Goal: Transaction & Acquisition: Purchase product/service

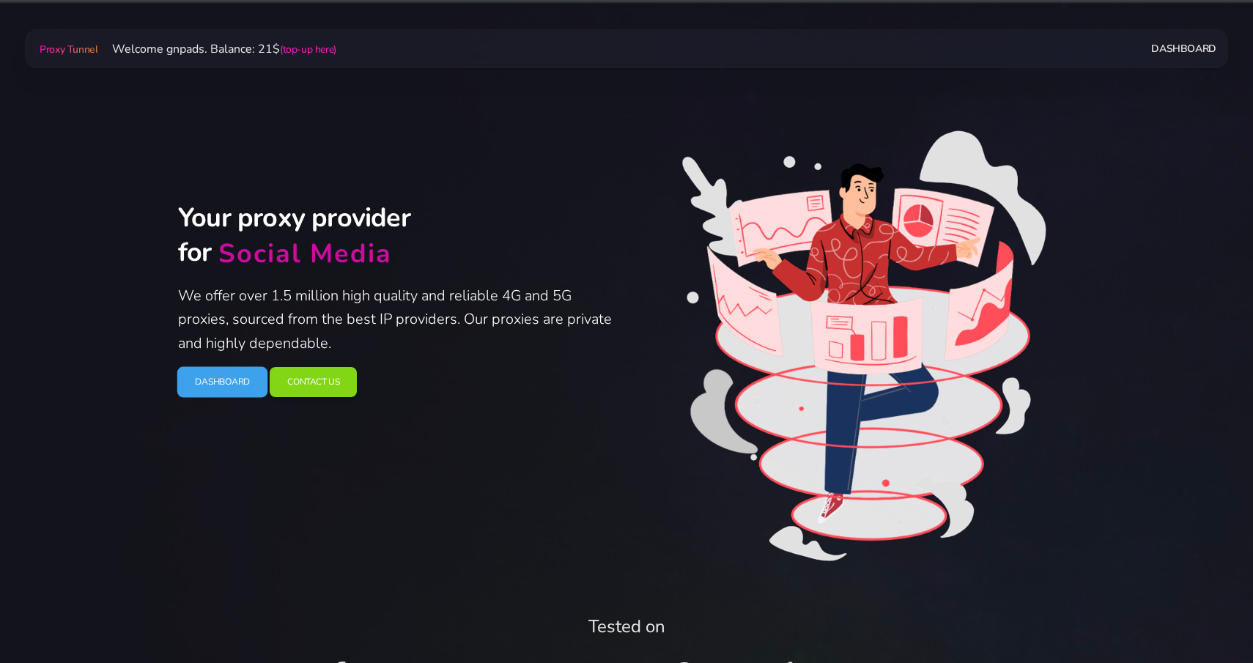
click at [201, 386] on link "Dashboard" at bounding box center [222, 382] width 91 height 31
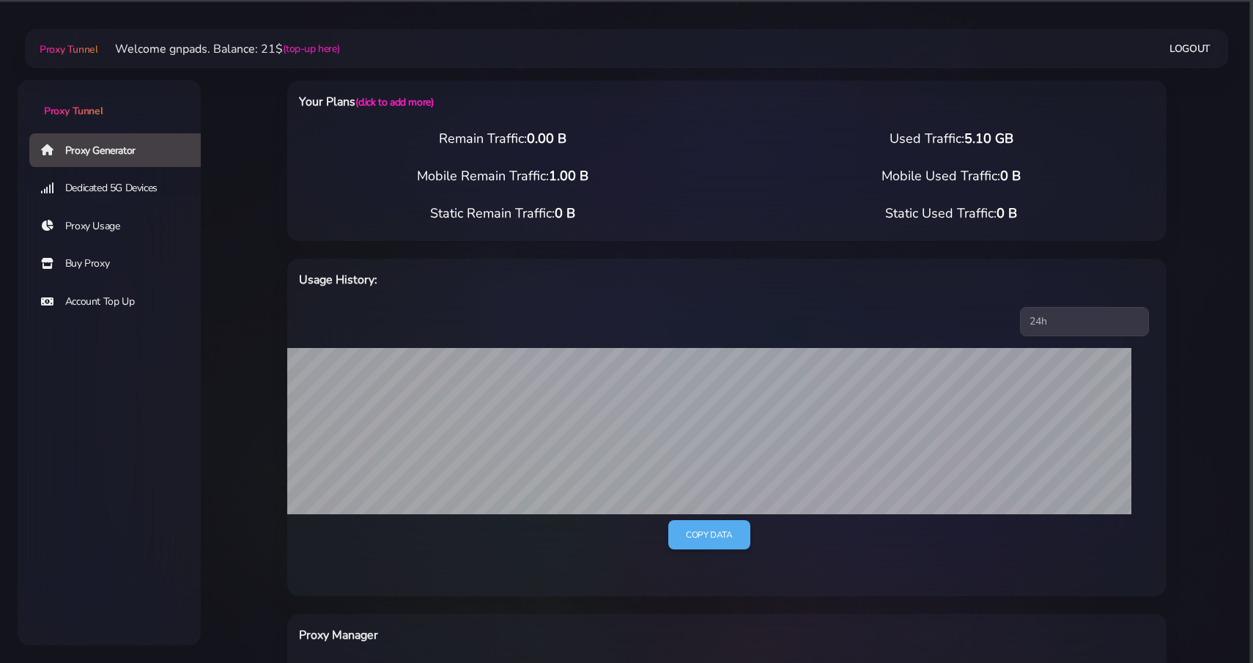
click at [122, 268] on link "Buy Proxy" at bounding box center [120, 264] width 183 height 34
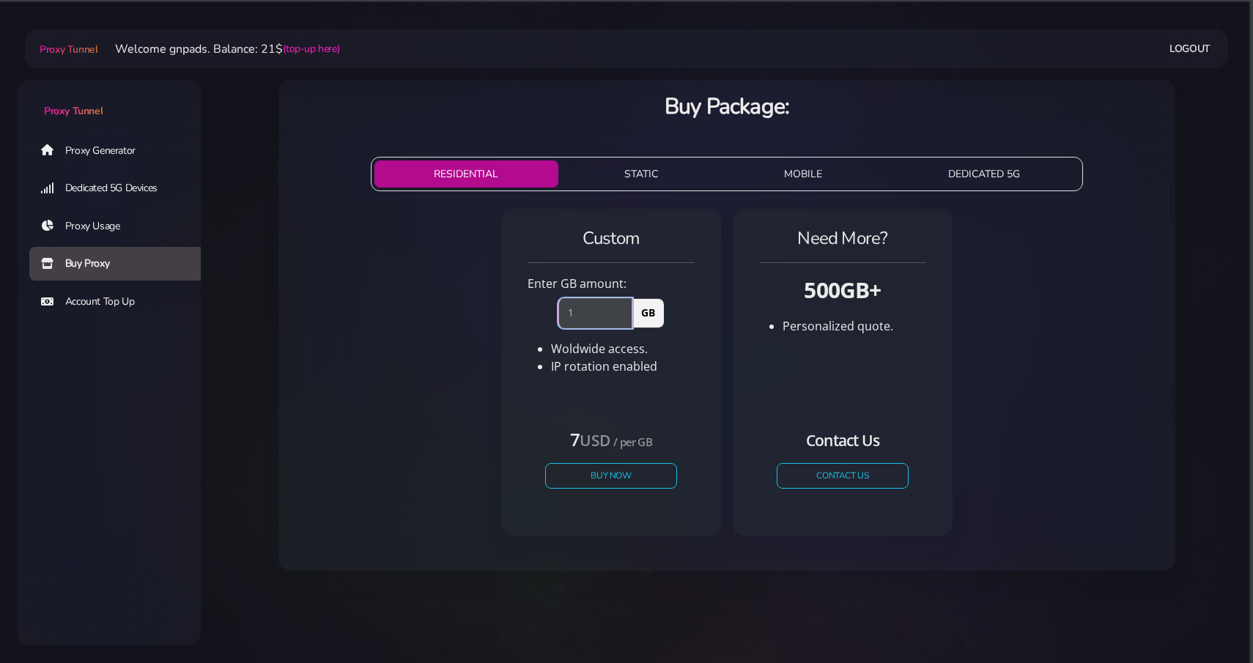
type input "1"
click at [627, 309] on input "1" at bounding box center [595, 312] width 74 height 29
click at [607, 471] on button "Buy Now" at bounding box center [611, 476] width 135 height 26
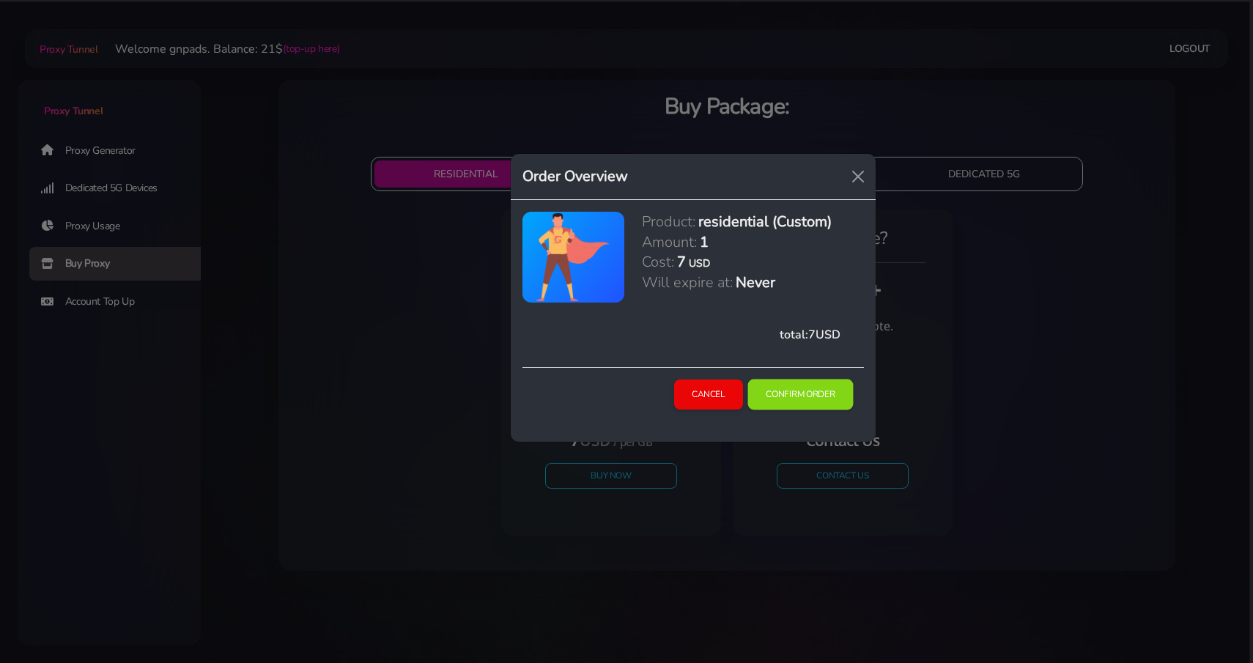
click at [781, 390] on button "Confirm Order" at bounding box center [801, 395] width 106 height 31
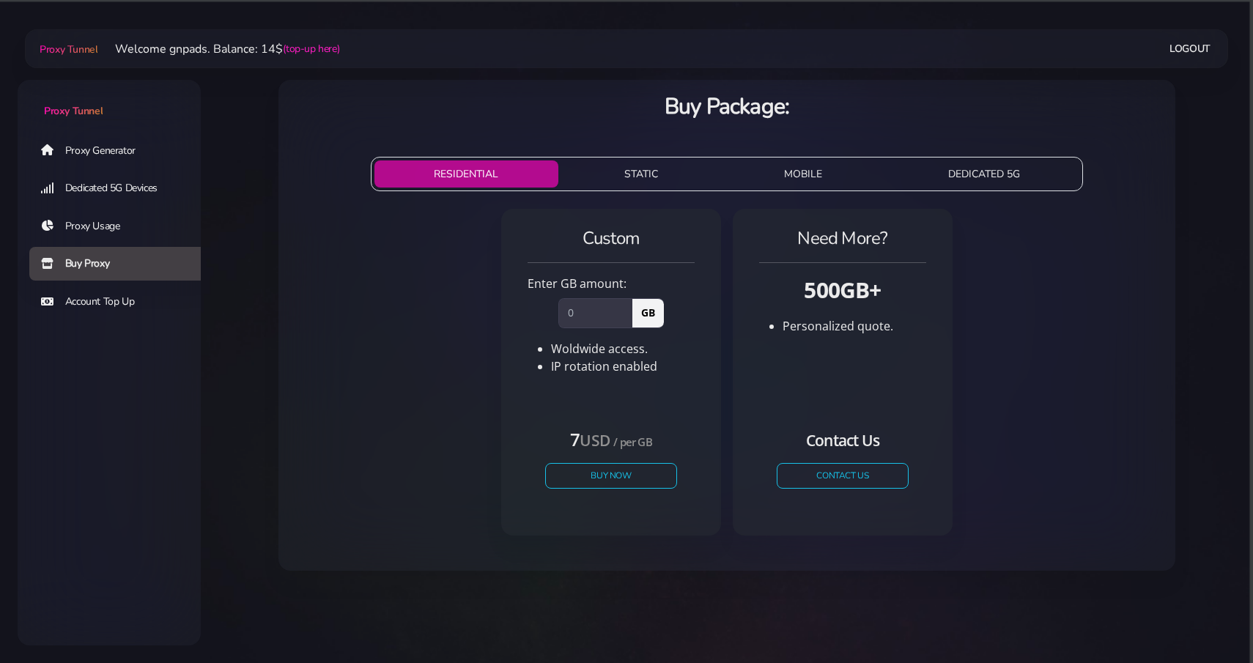
click at [361, 159] on div "RESIDENTIAL STATIC MOBILE DEDICATED 5G 5G Proxy Austria USD / mo" at bounding box center [727, 355] width 915 height 432
